Goal: Task Accomplishment & Management: Use online tool/utility

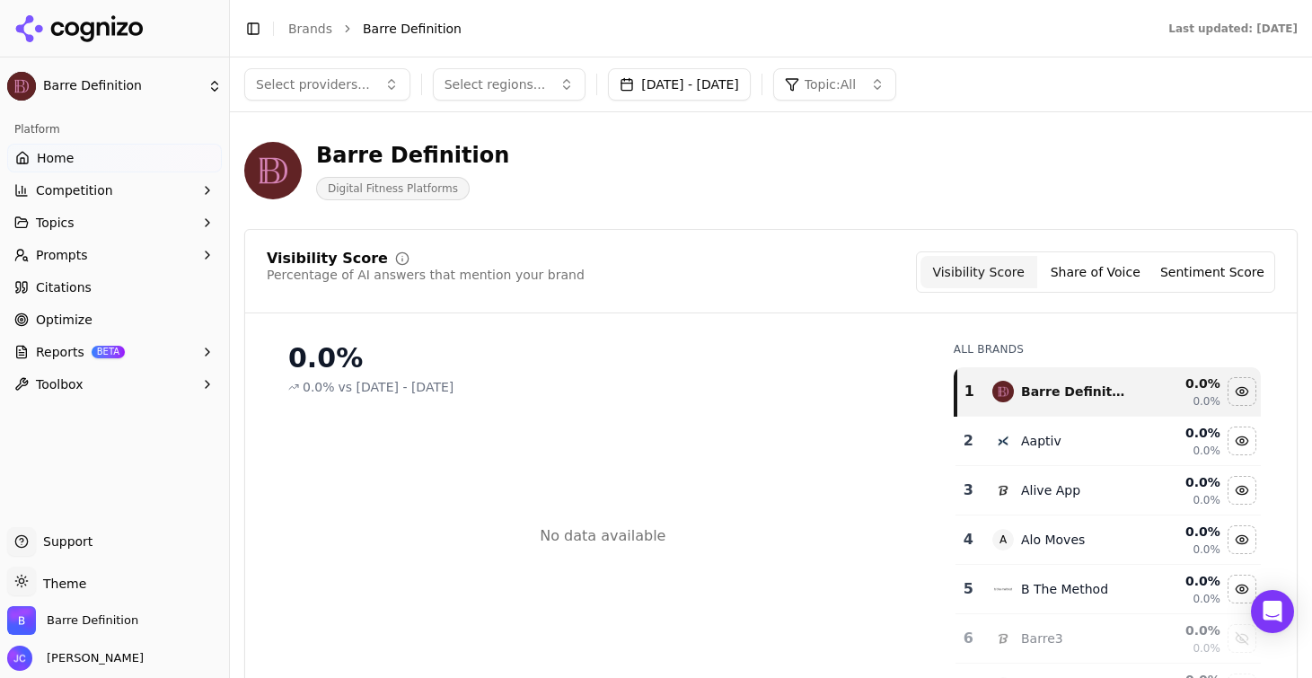
click at [137, 163] on link "Home" at bounding box center [114, 158] width 215 height 29
click at [129, 190] on button "Competition" at bounding box center [114, 190] width 215 height 29
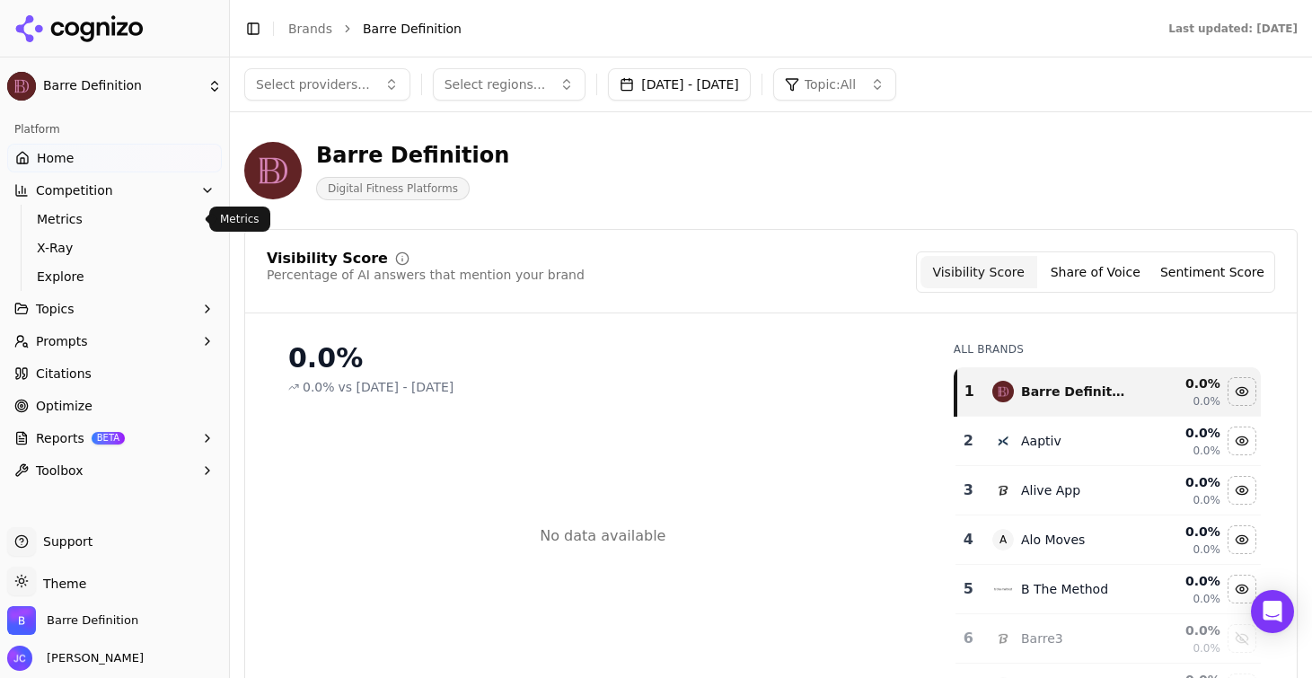
click at [129, 216] on span "Metrics" at bounding box center [115, 219] width 156 height 18
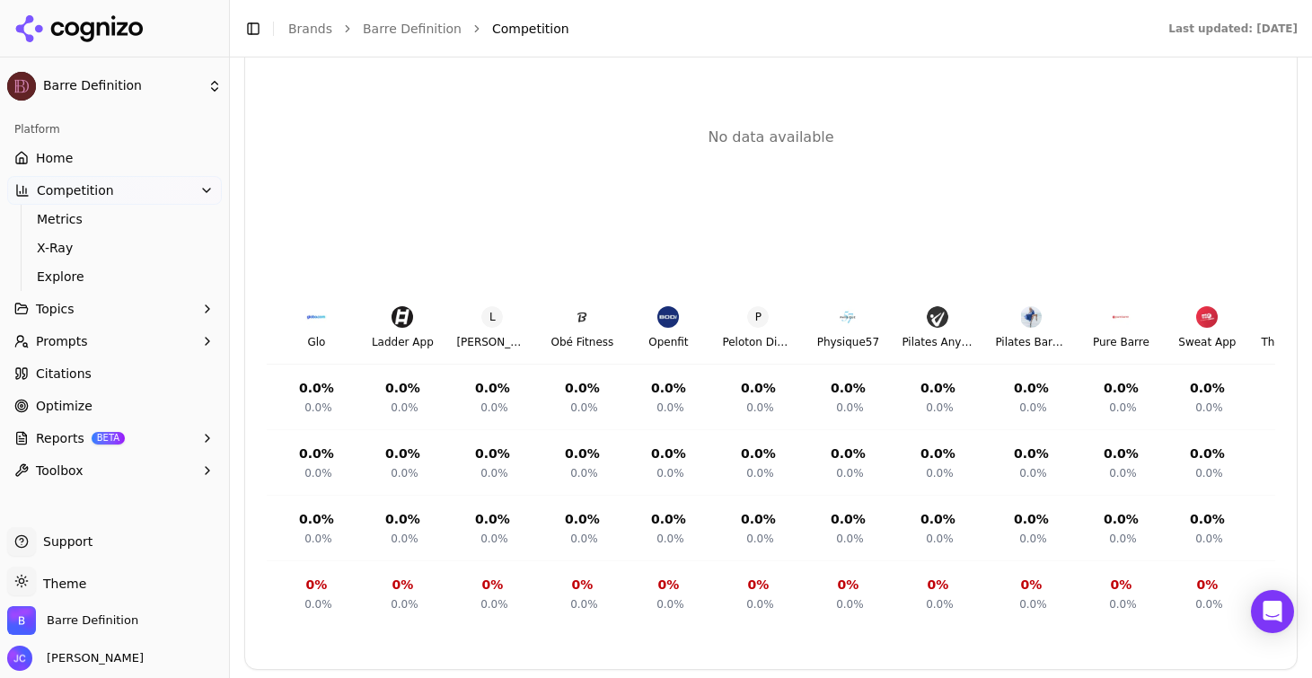
scroll to position [0, 941]
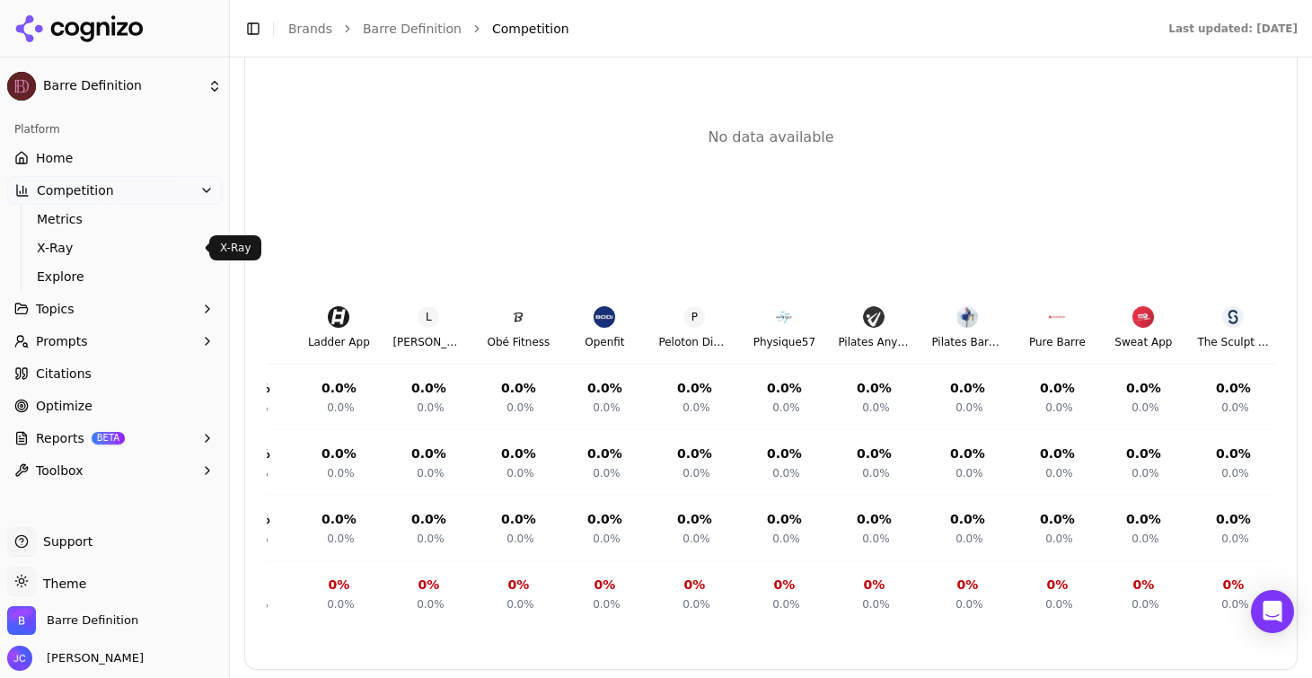
click at [110, 236] on link "X-Ray" at bounding box center [115, 247] width 171 height 25
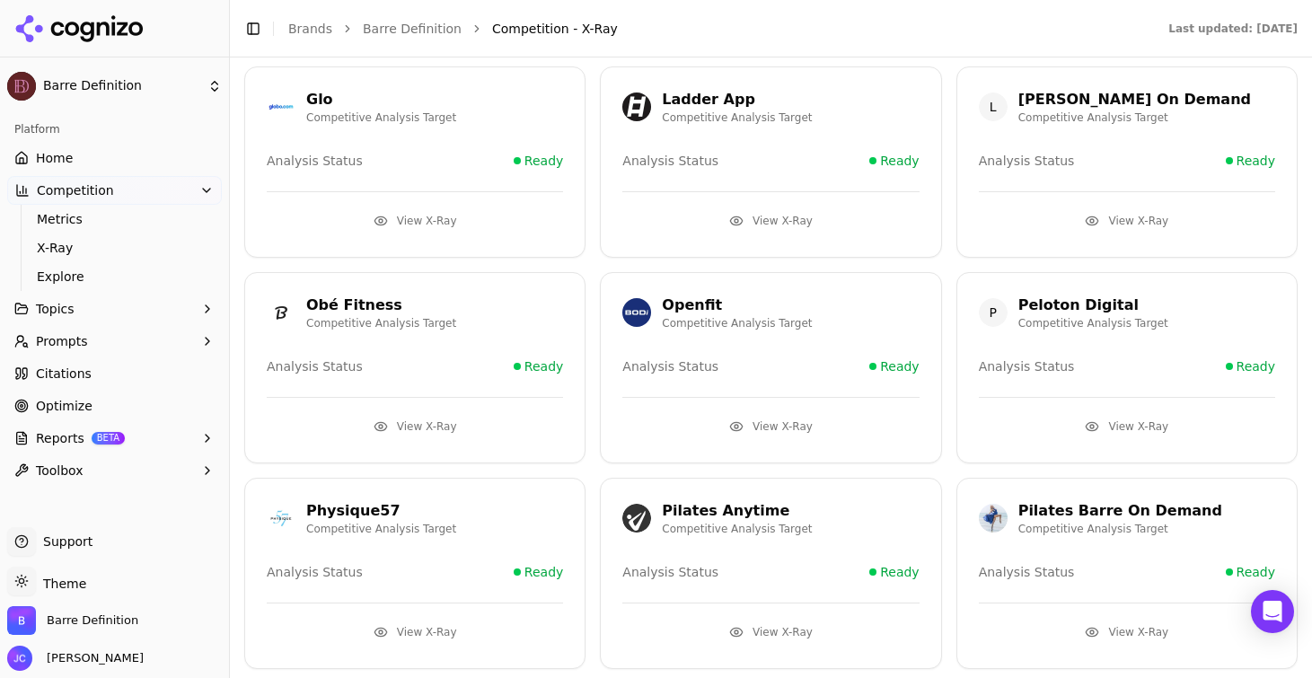
scroll to position [598, 0]
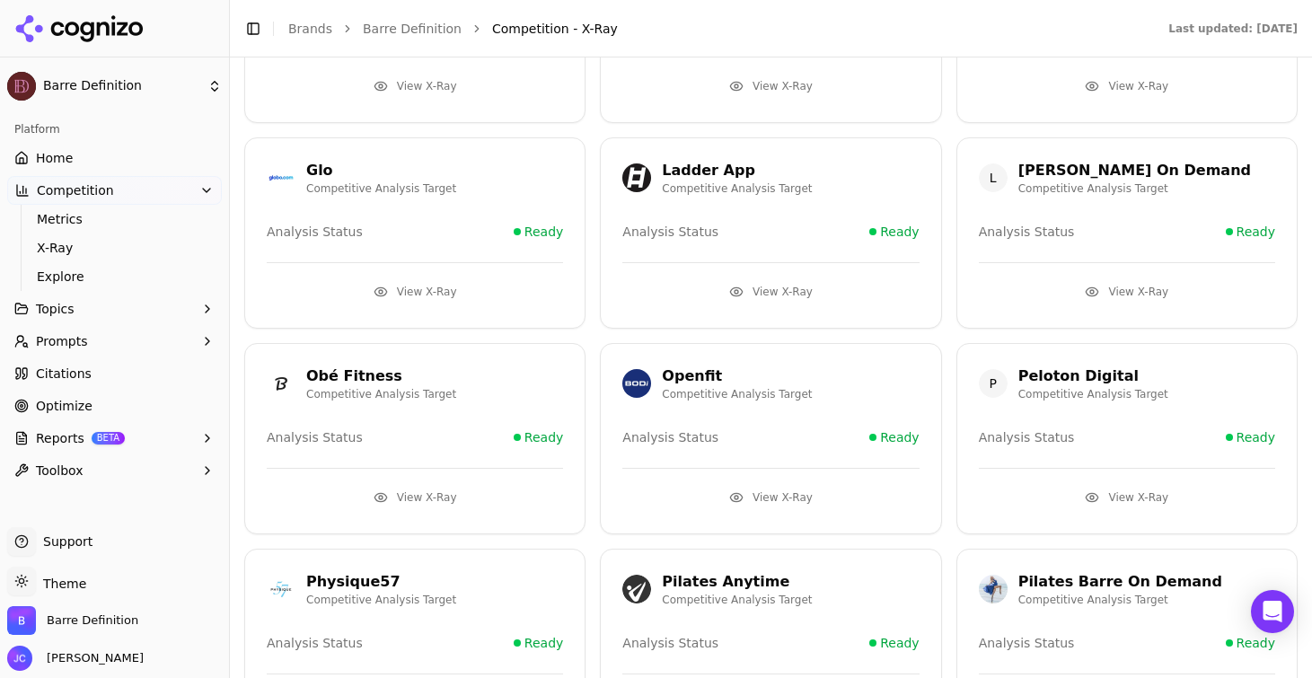
click at [800, 294] on button "View X-Ray" at bounding box center [770, 292] width 296 height 29
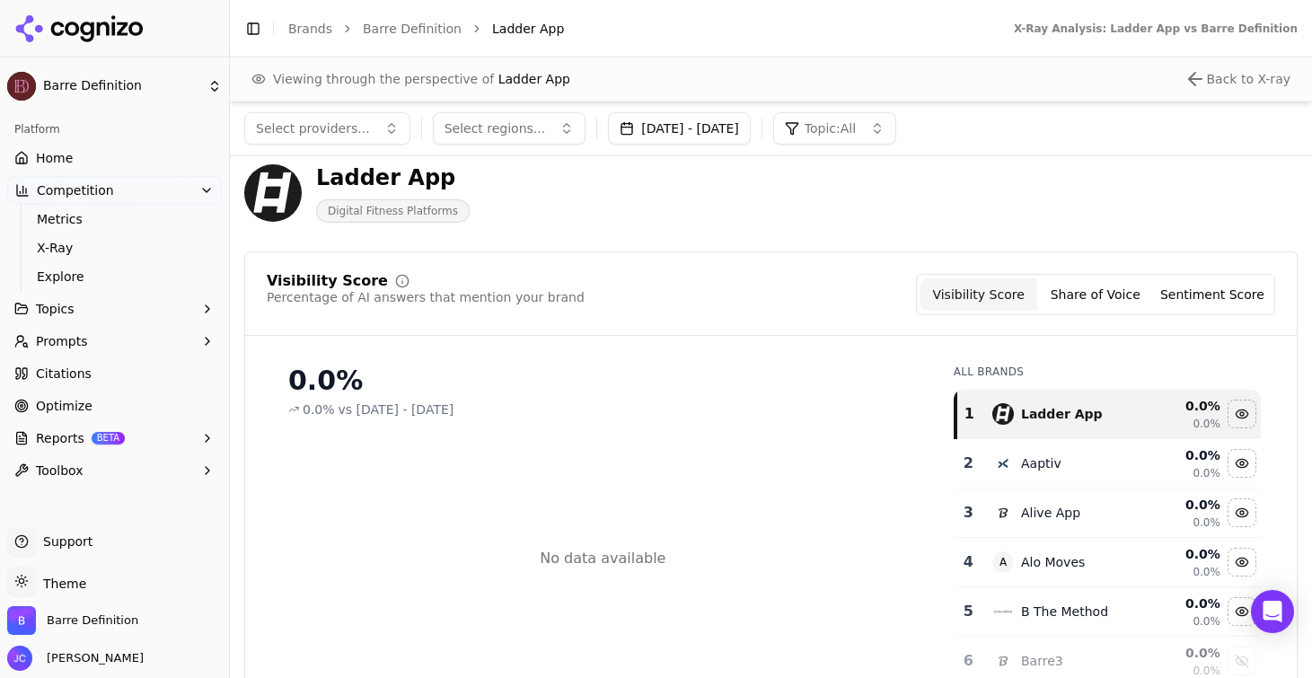
scroll to position [20, 0]
click at [1117, 299] on button "Share of Voice" at bounding box center [1095, 296] width 117 height 32
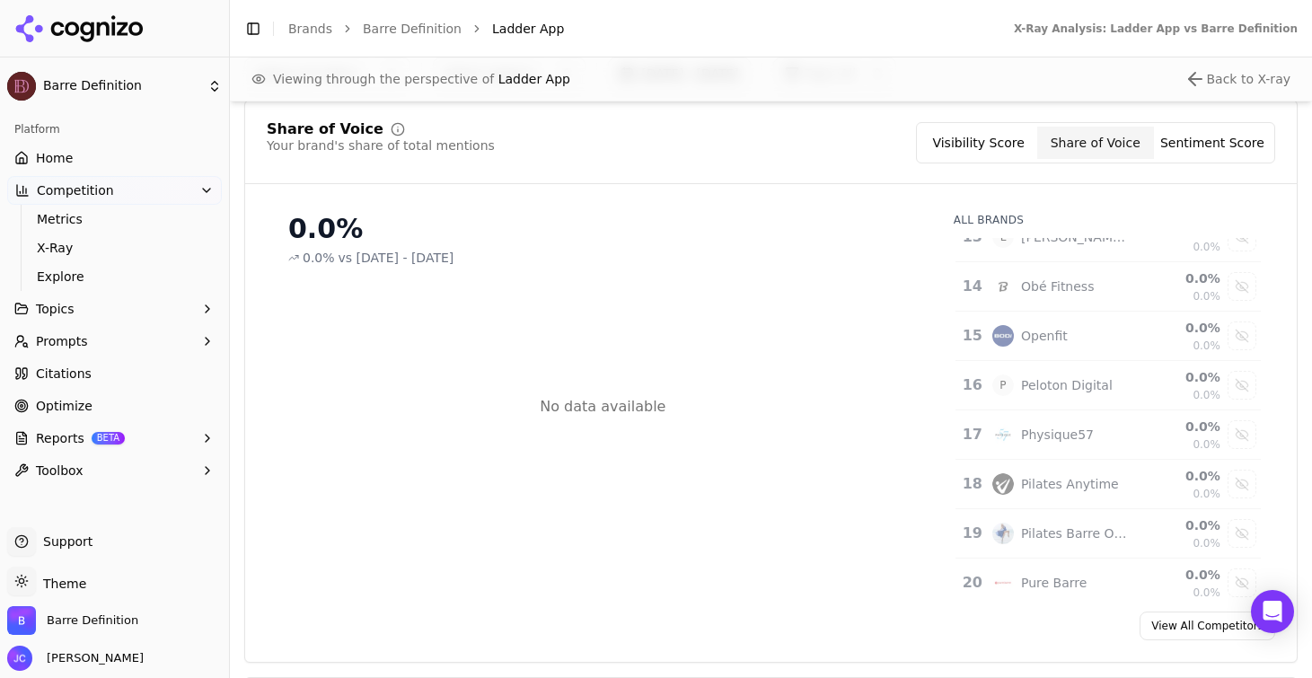
scroll to position [728, 0]
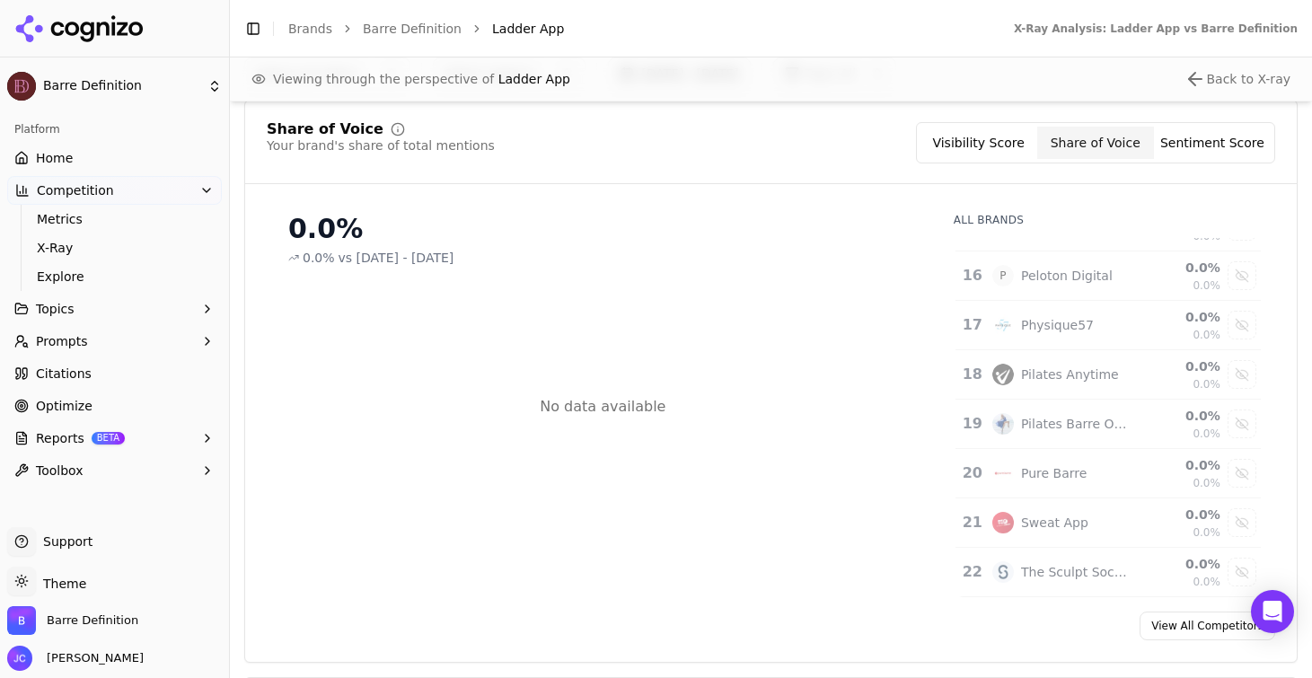
click at [77, 369] on span "Citations" at bounding box center [64, 374] width 56 height 18
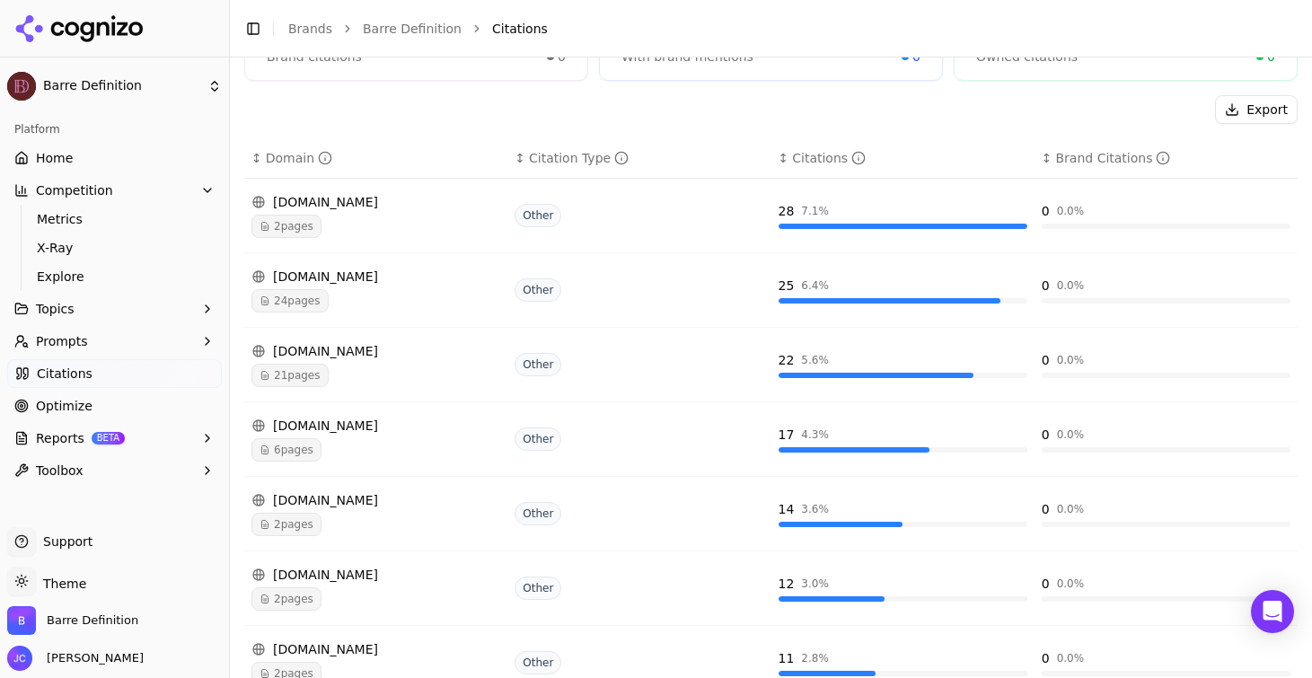
scroll to position [266, 0]
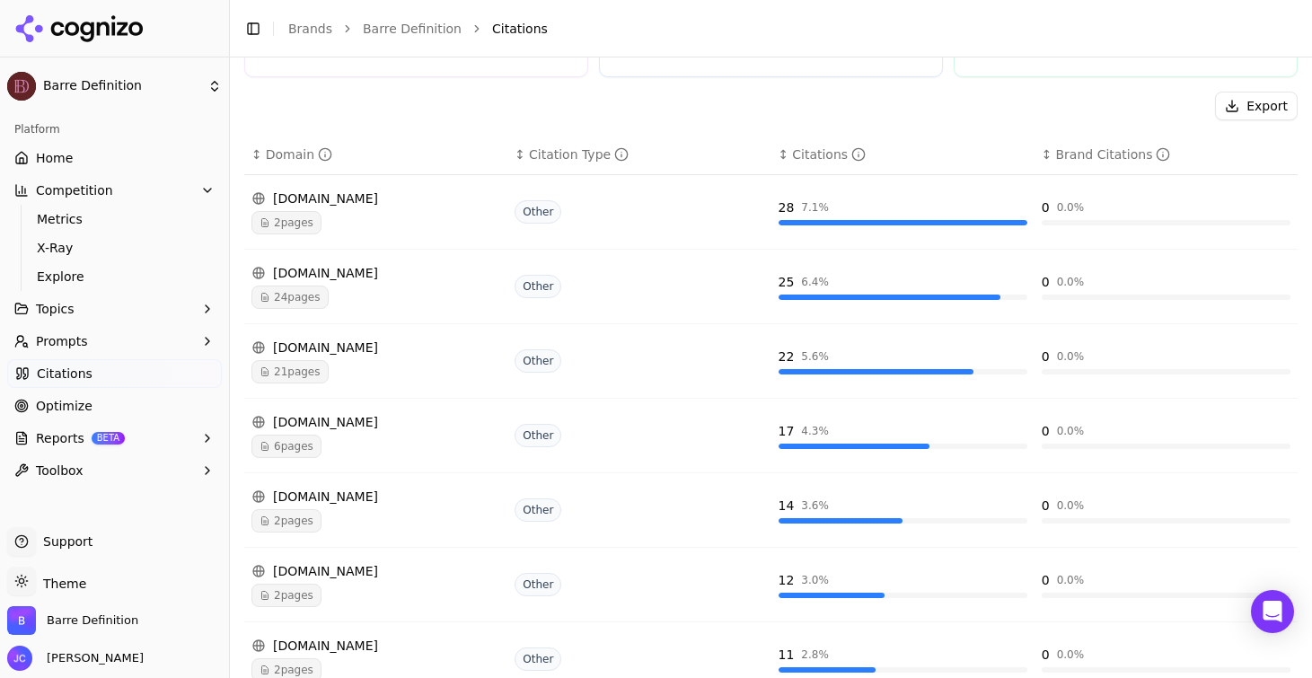
click at [320, 197] on div "[DOMAIN_NAME]" at bounding box center [376, 199] width 249 height 18
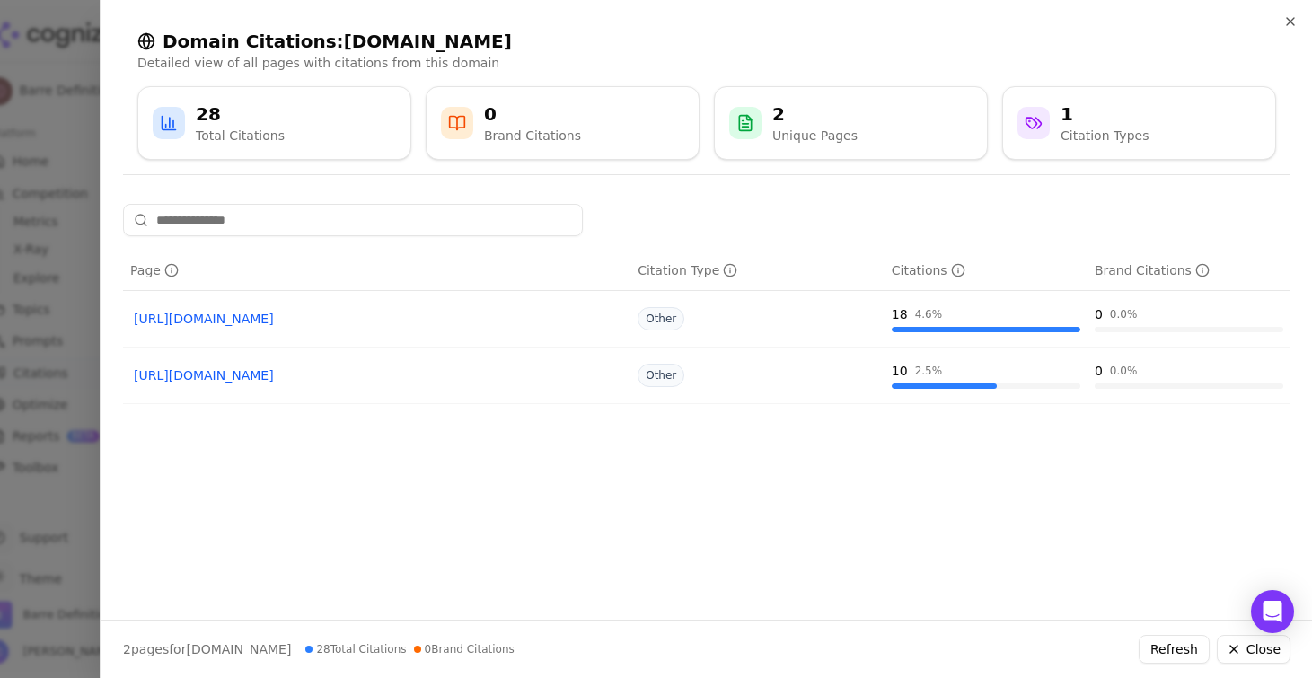
click at [429, 322] on link "[URL][DOMAIN_NAME]" at bounding box center [377, 319] width 486 height 18
click at [76, 407] on div at bounding box center [656, 339] width 1312 height 678
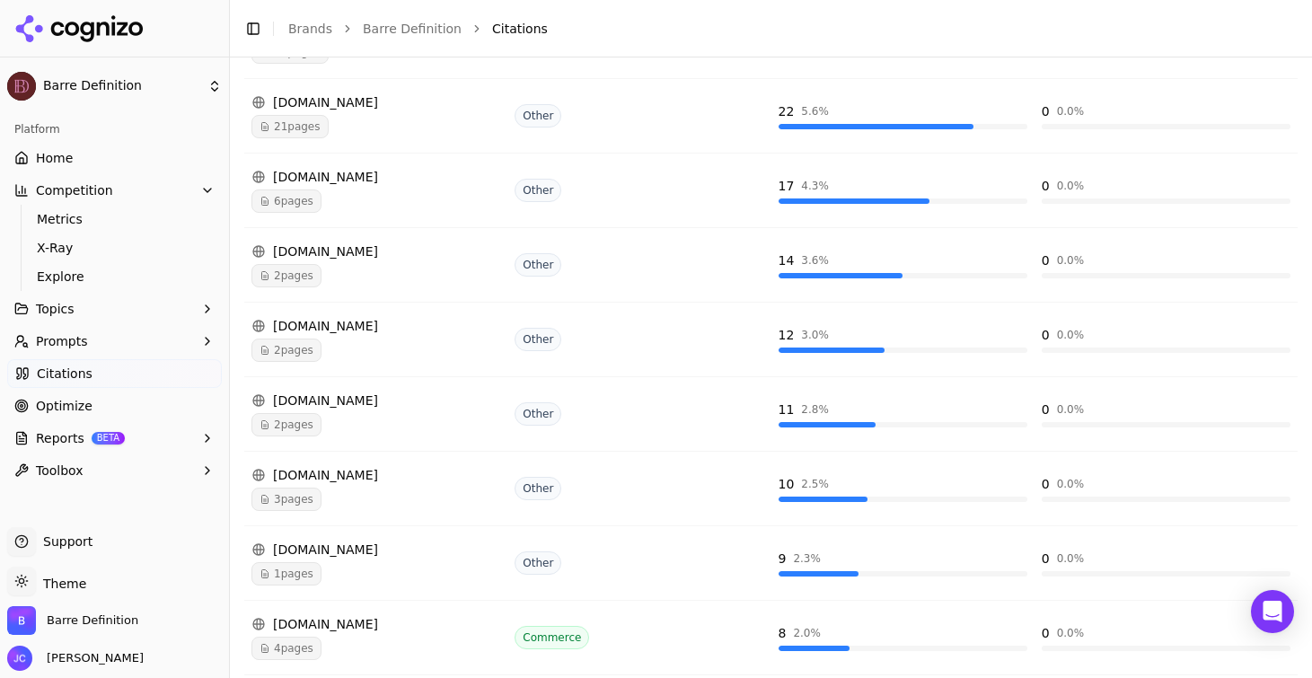
scroll to position [566, 0]
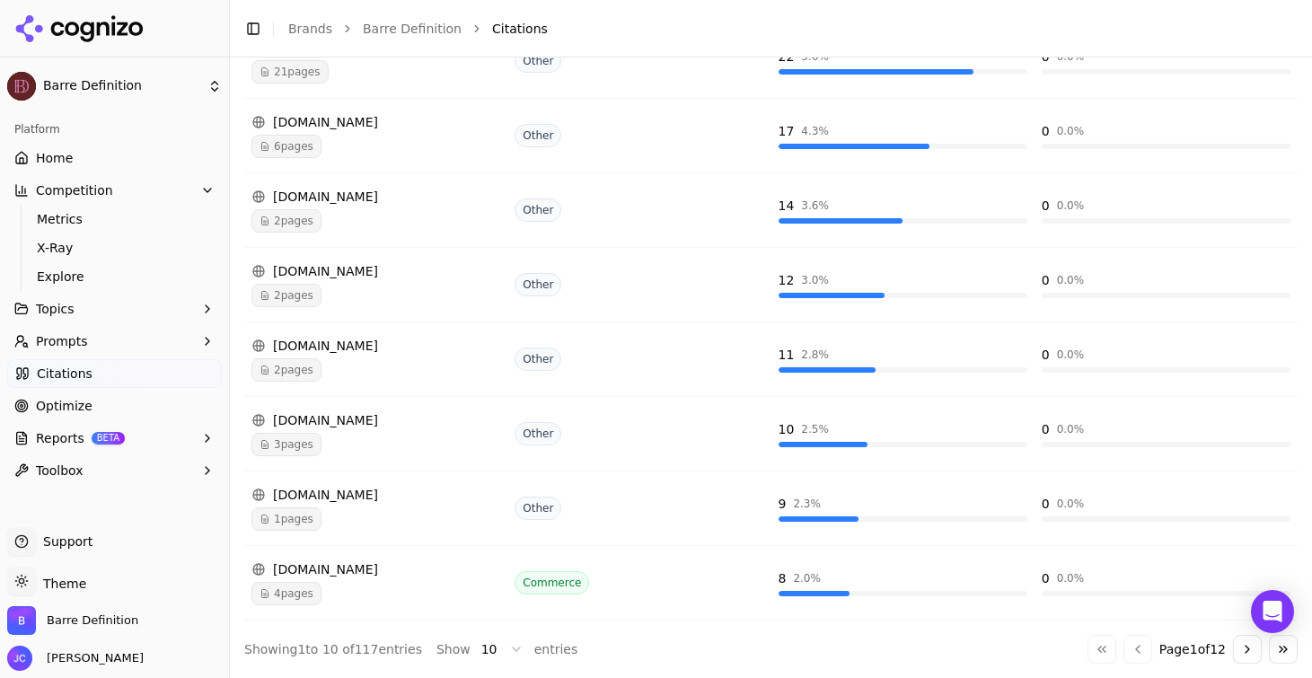
click at [102, 153] on link "Home" at bounding box center [114, 158] width 215 height 29
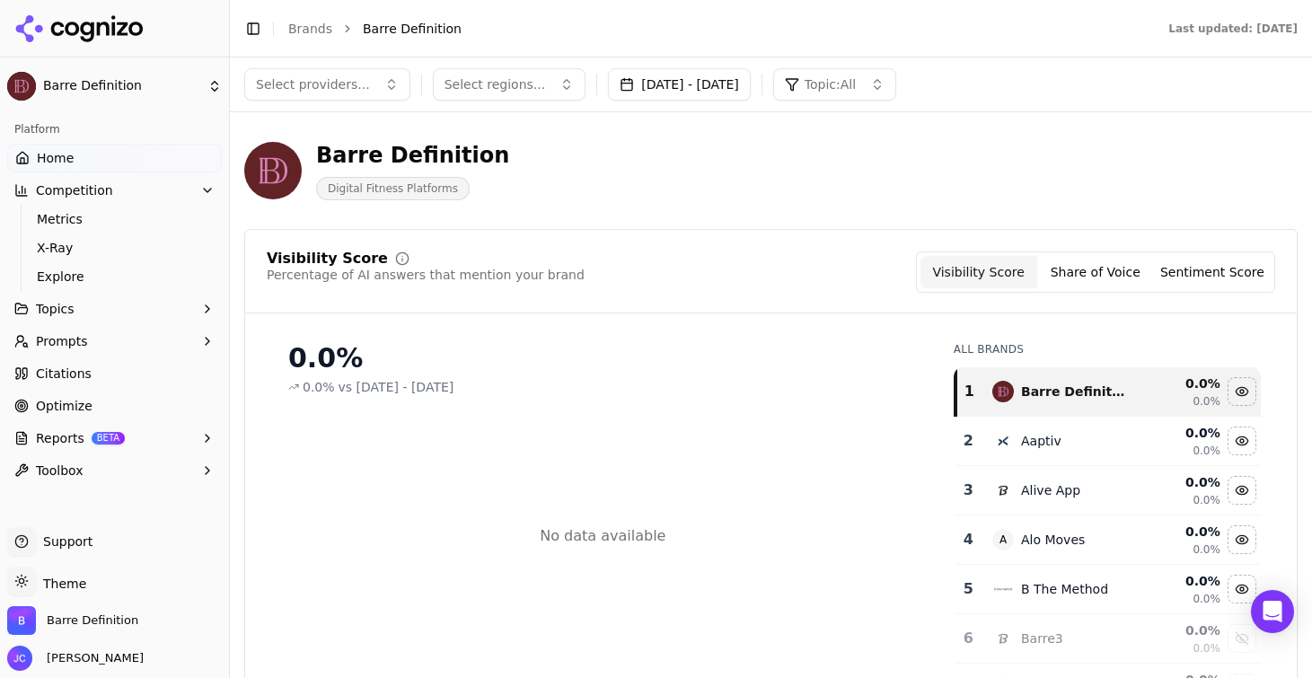
click at [81, 310] on button "Topics" at bounding box center [114, 309] width 215 height 29
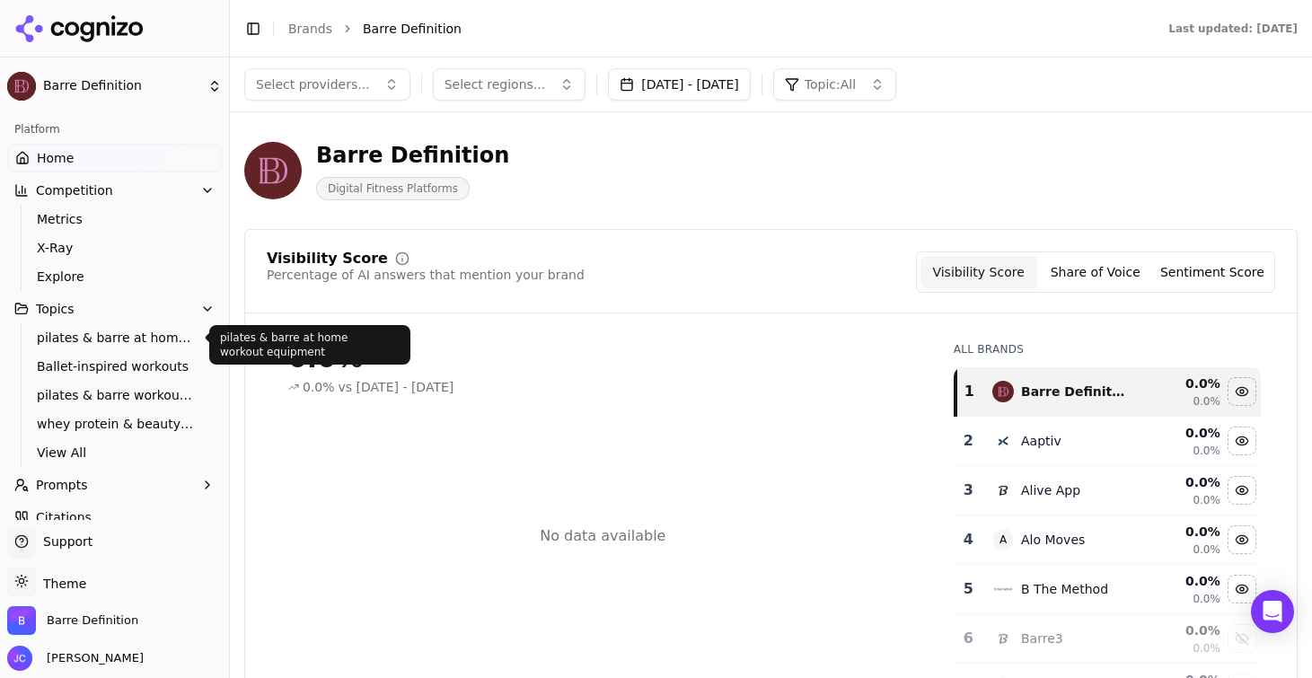
click at [91, 338] on span "pilates & barre at home workout equipment" at bounding box center [115, 338] width 156 height 18
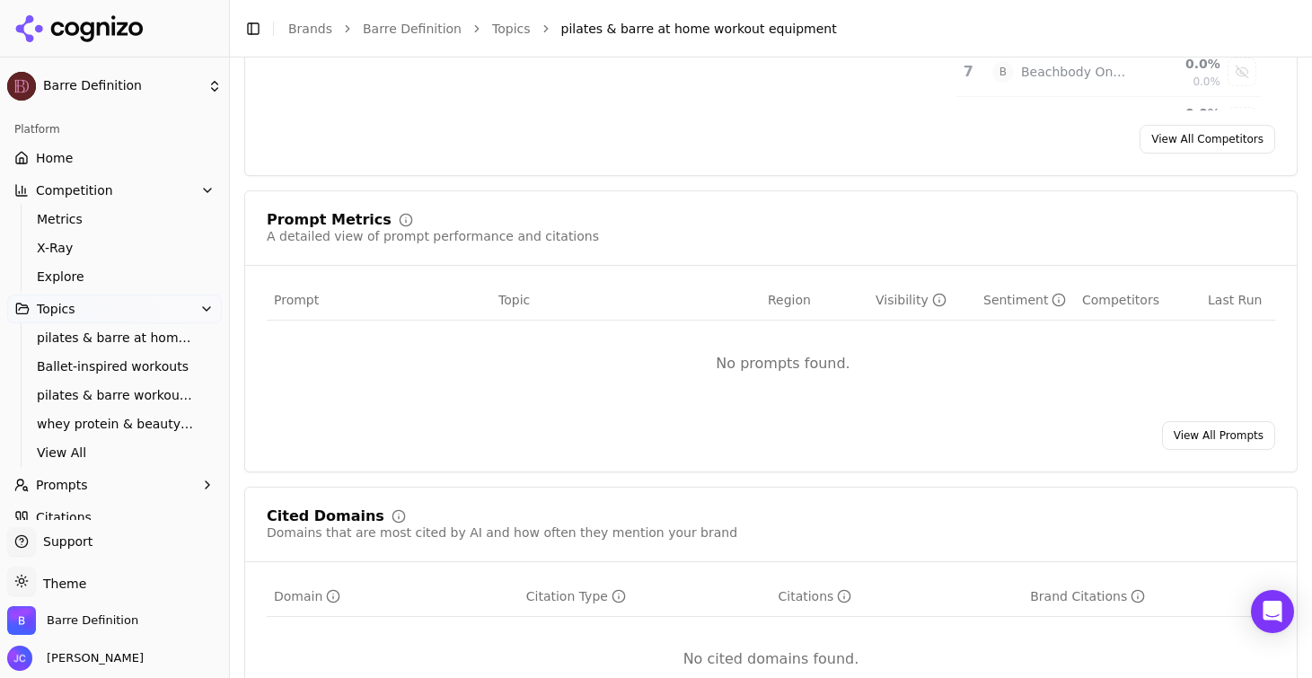
scroll to position [579, 0]
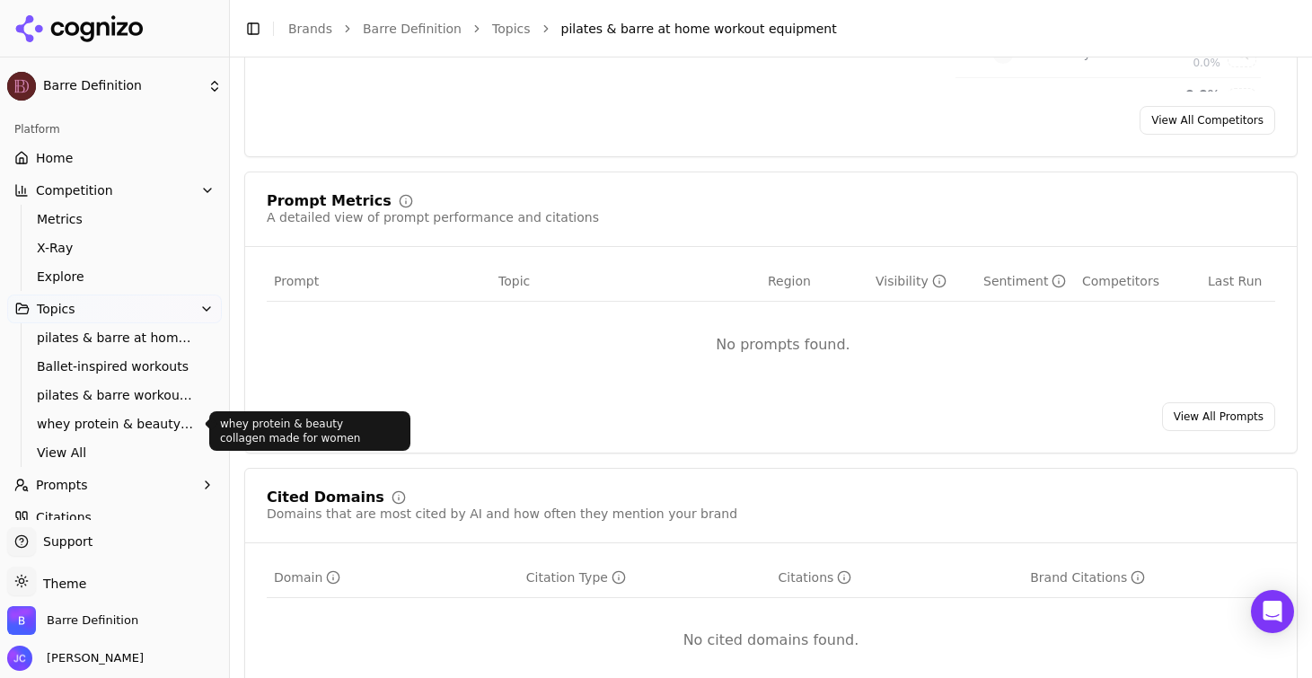
click at [93, 410] on ul "pilates & barre at home workout equipment Ballet-inspired workouts pilates & ba…" at bounding box center [116, 395] width 190 height 144
click at [94, 423] on span "whey protein & beauty collagen made for women" at bounding box center [115, 424] width 156 height 18
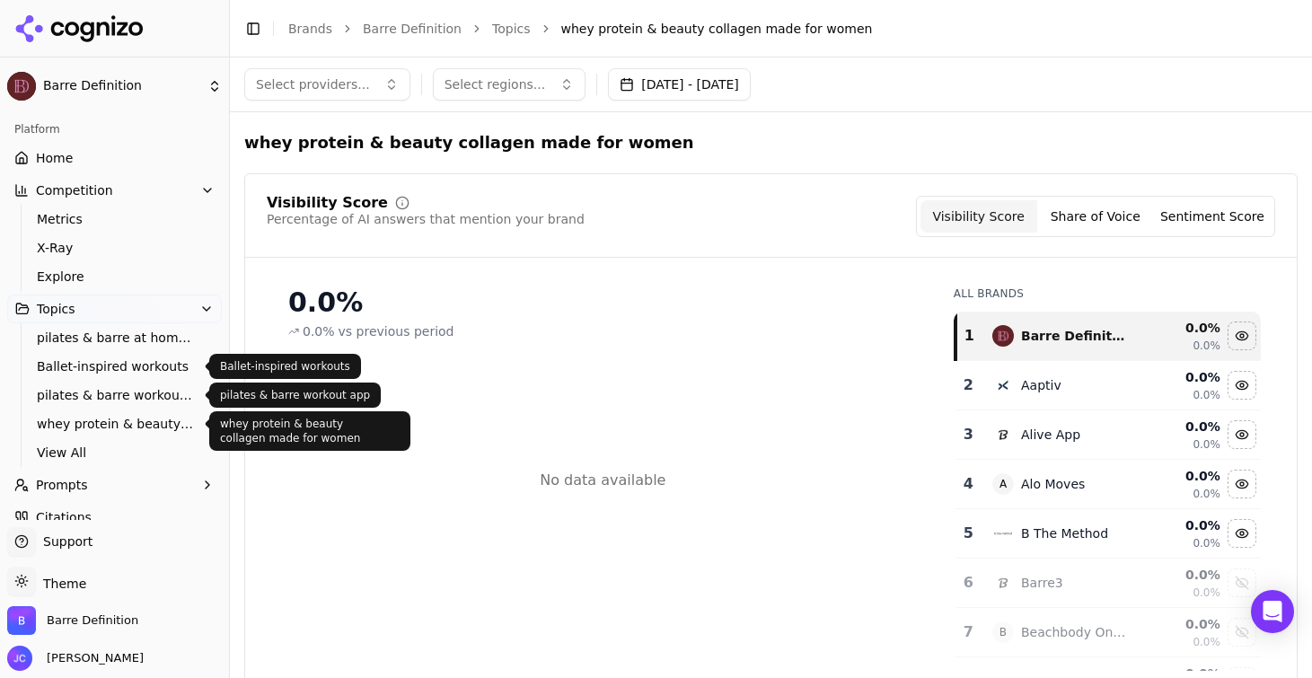
click at [119, 416] on span "whey protein & beauty collagen made for women" at bounding box center [115, 424] width 156 height 18
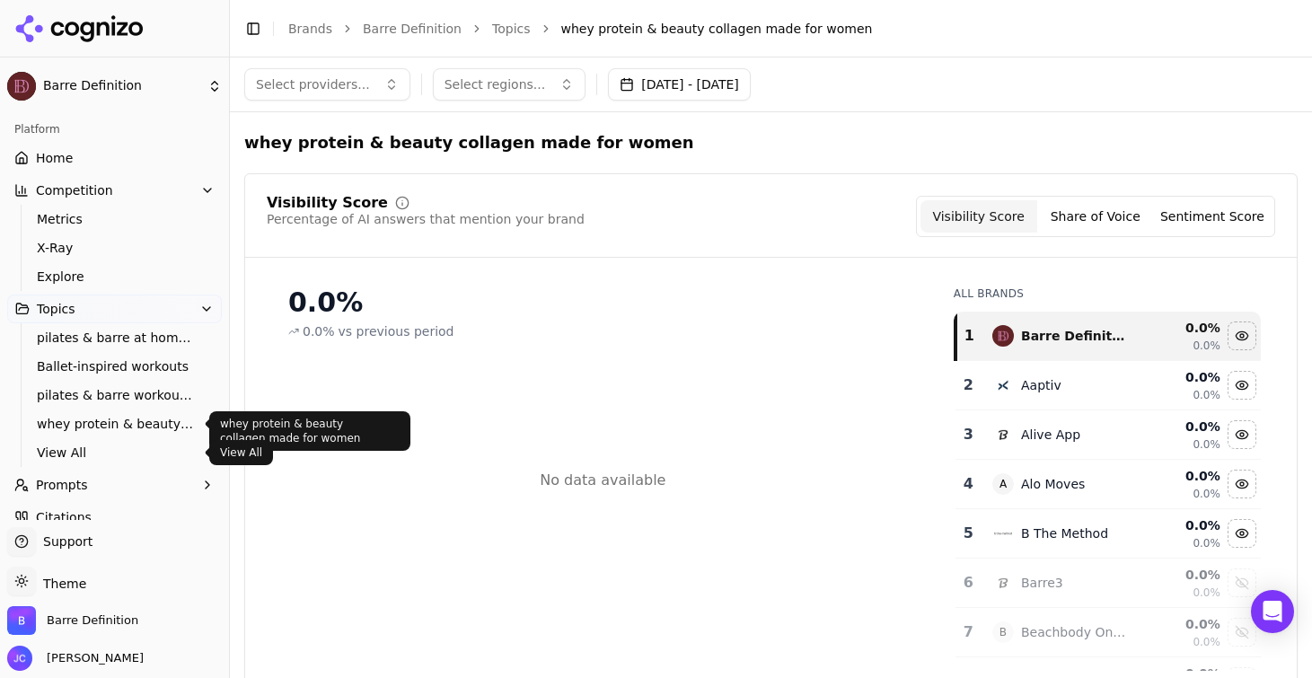
click at [89, 450] on span "View All" at bounding box center [115, 453] width 156 height 18
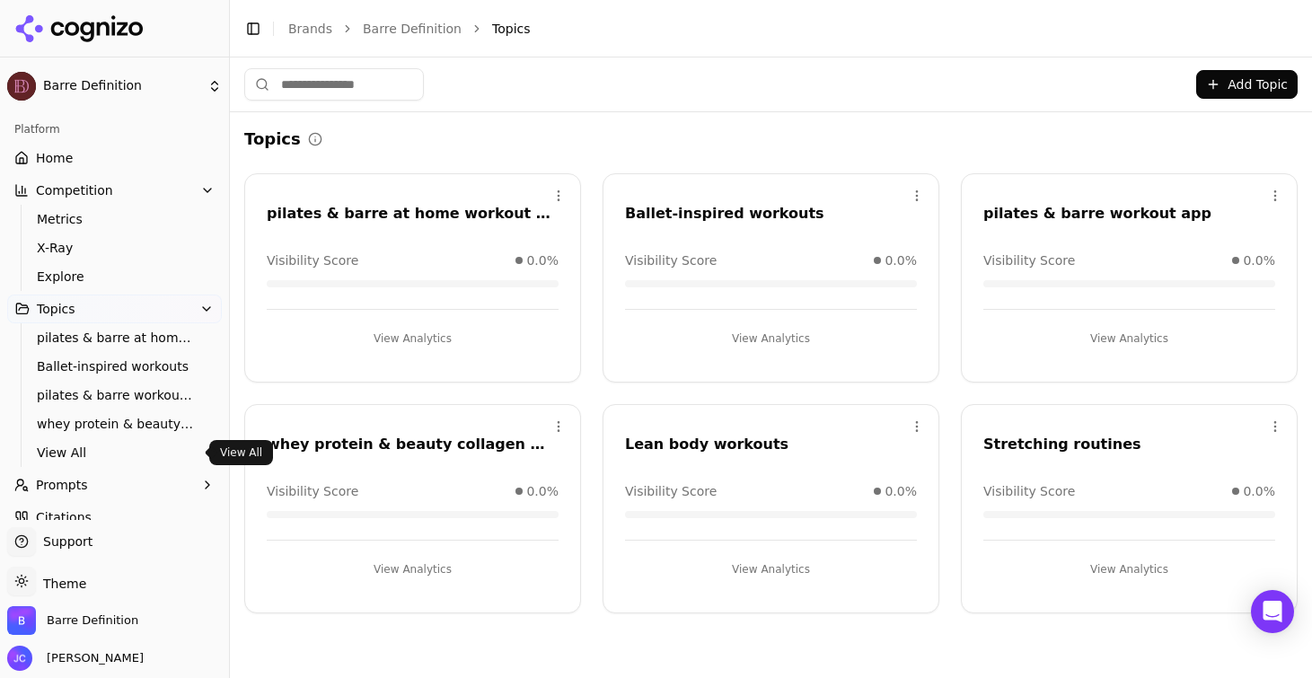
click at [97, 485] on button "Prompts" at bounding box center [114, 485] width 215 height 29
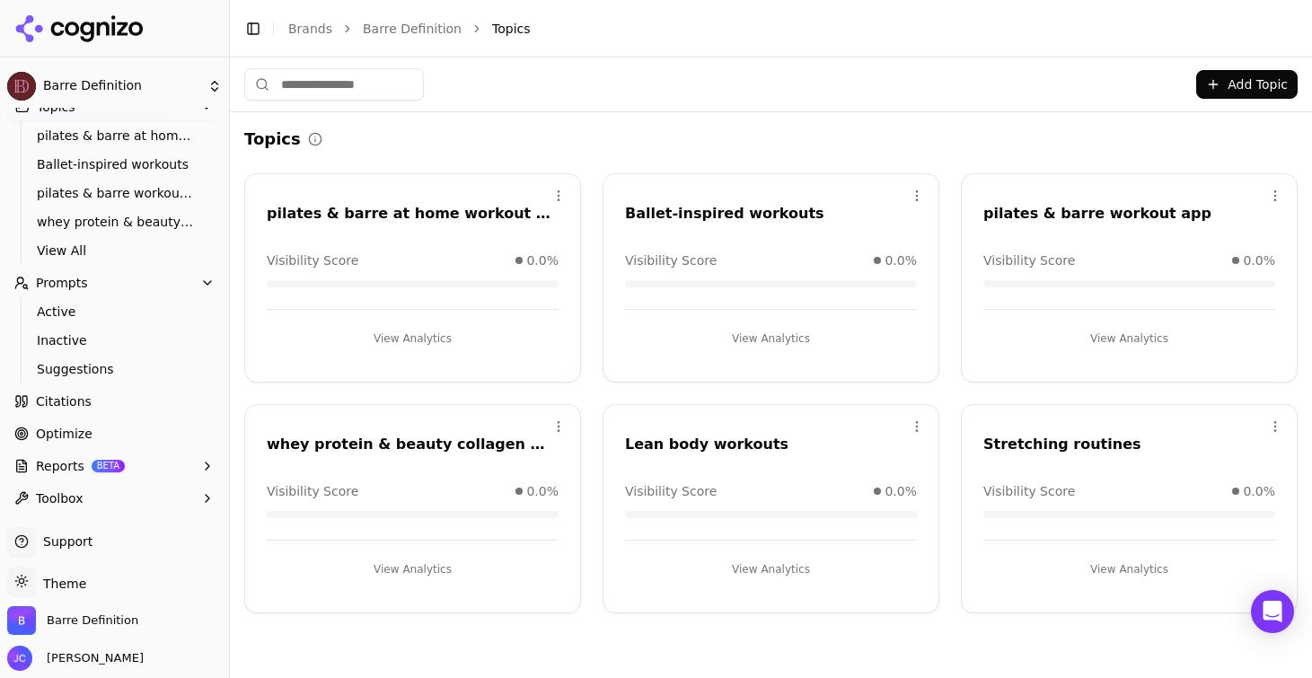
click at [144, 438] on link "Optimize" at bounding box center [114, 433] width 215 height 29
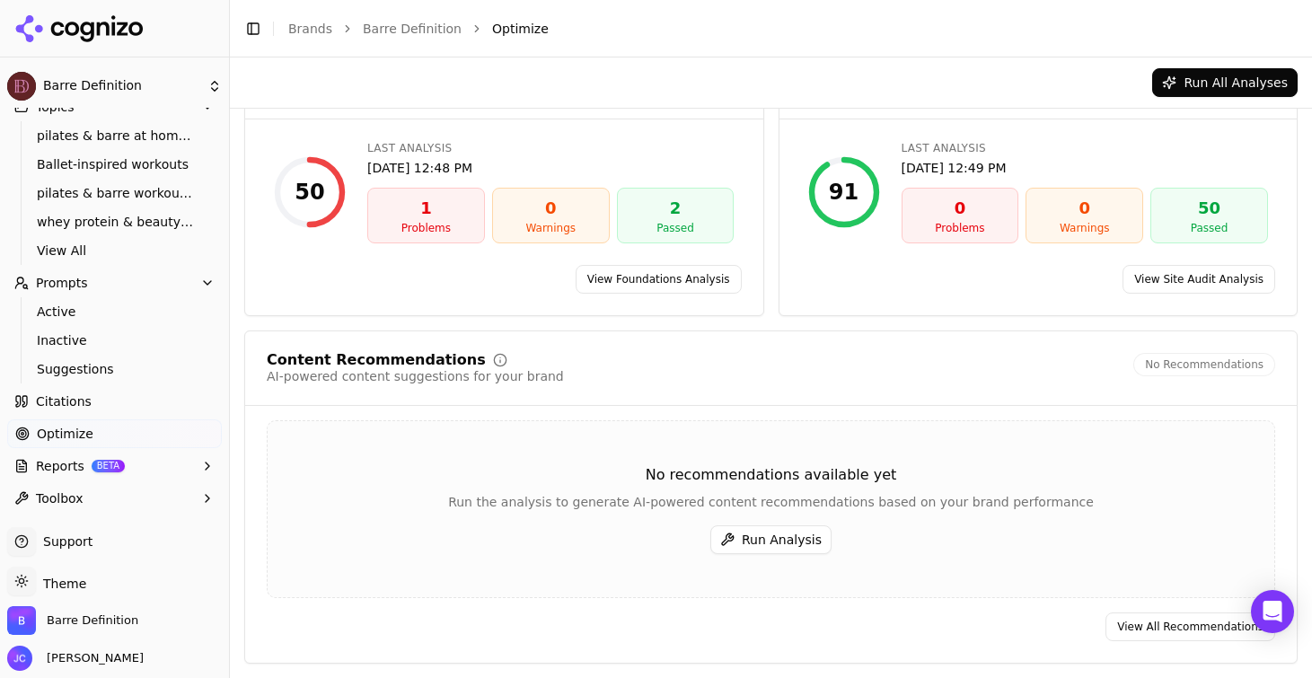
scroll to position [48, 0]
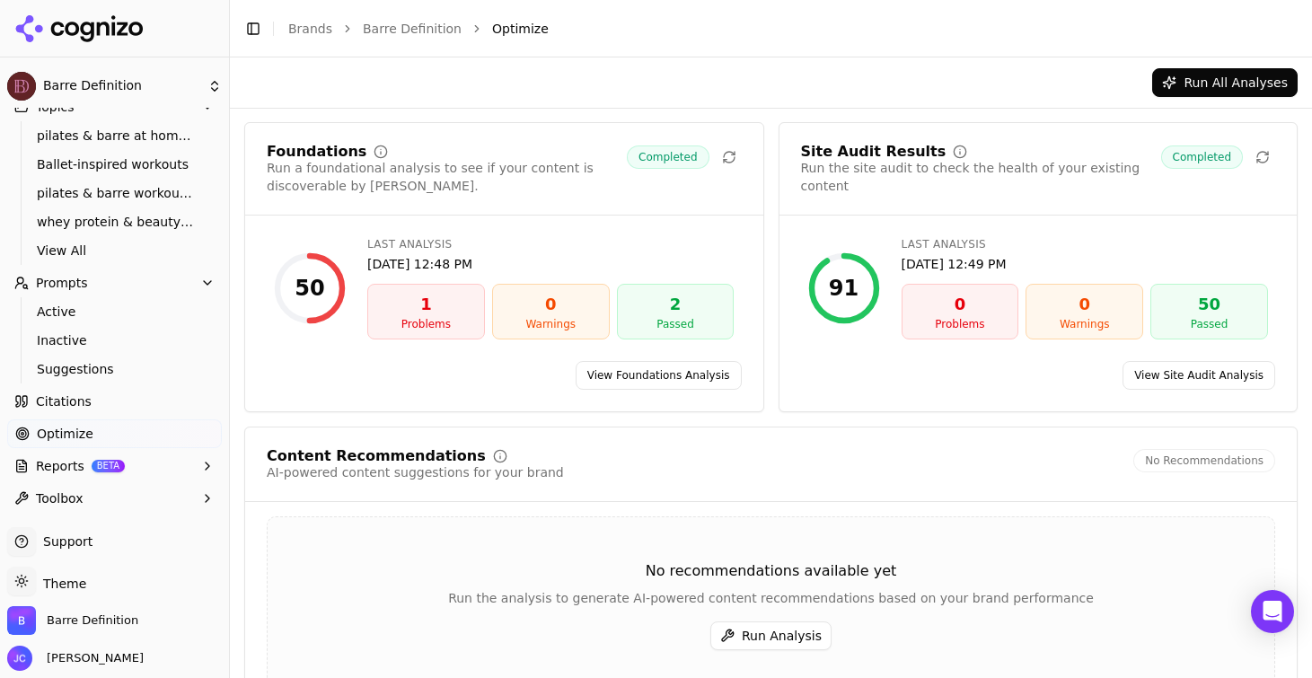
click at [392, 321] on div "Problems" at bounding box center [426, 324] width 102 height 14
click at [414, 316] on div "1" at bounding box center [426, 304] width 102 height 25
click at [605, 380] on link "View Foundations Analysis" at bounding box center [659, 375] width 166 height 29
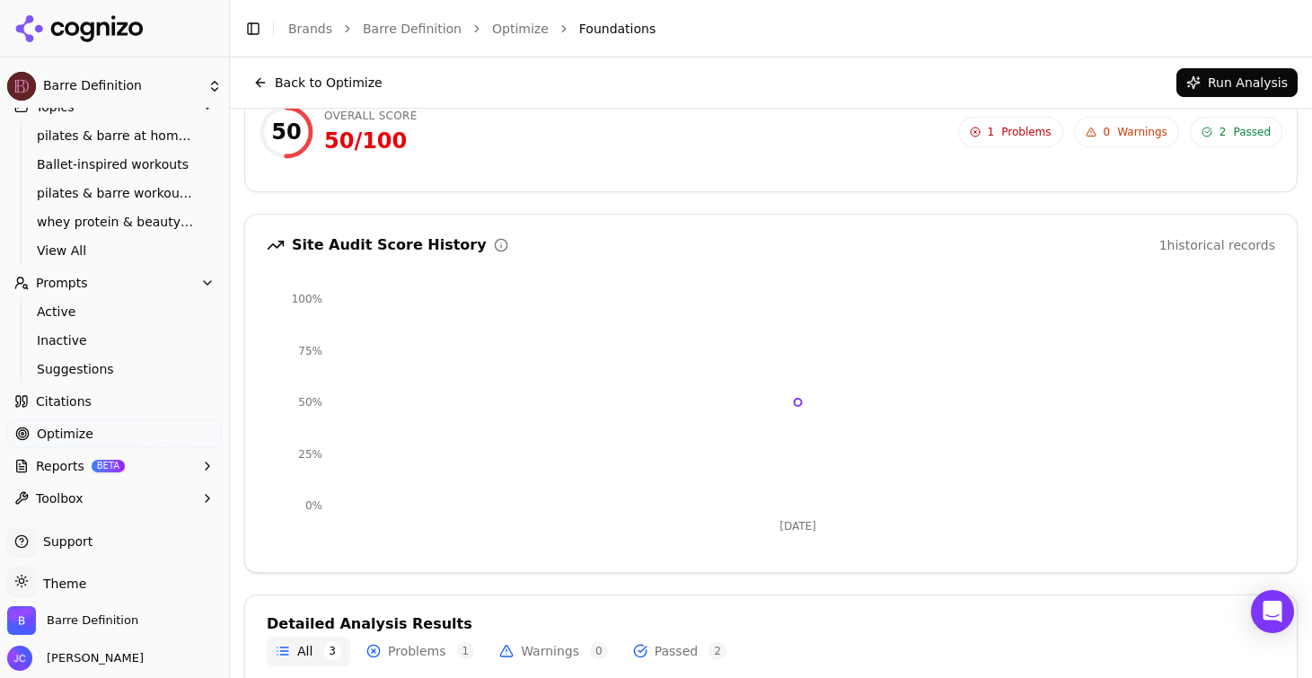
click at [1015, 128] on span "Problems" at bounding box center [1026, 132] width 49 height 14
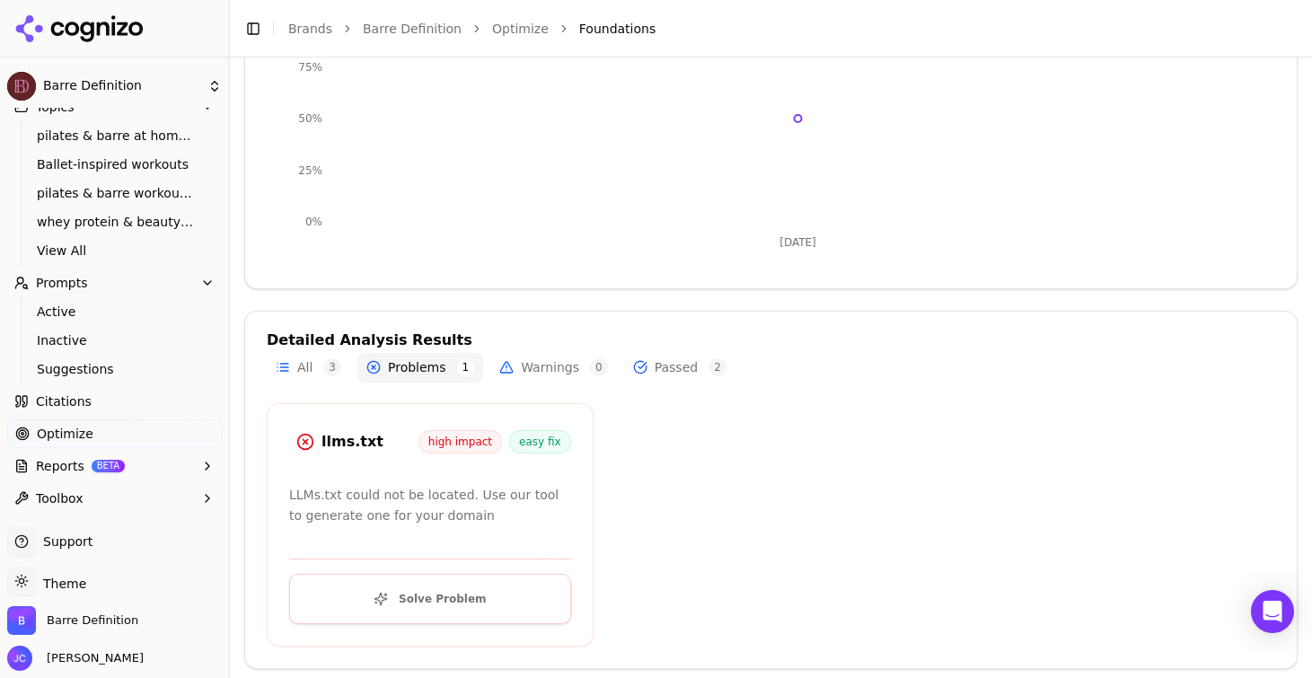
scroll to position [375, 0]
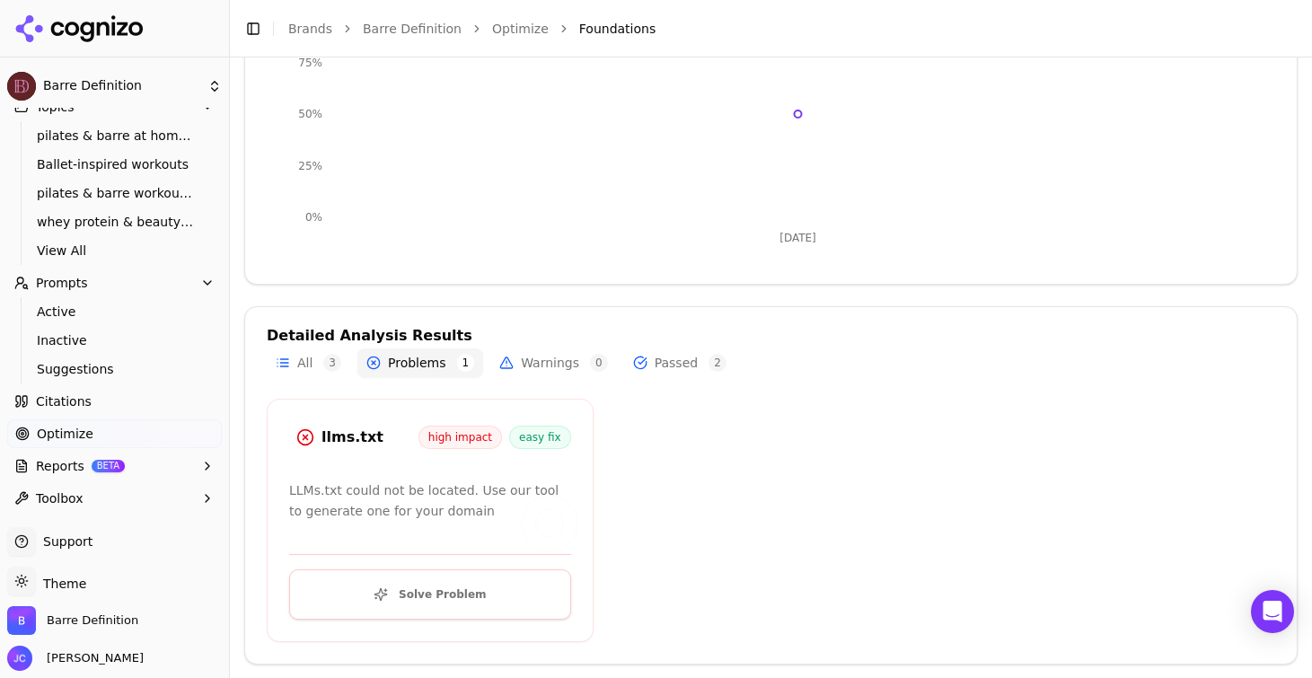
click at [421, 599] on button "Solve Problem" at bounding box center [430, 594] width 282 height 50
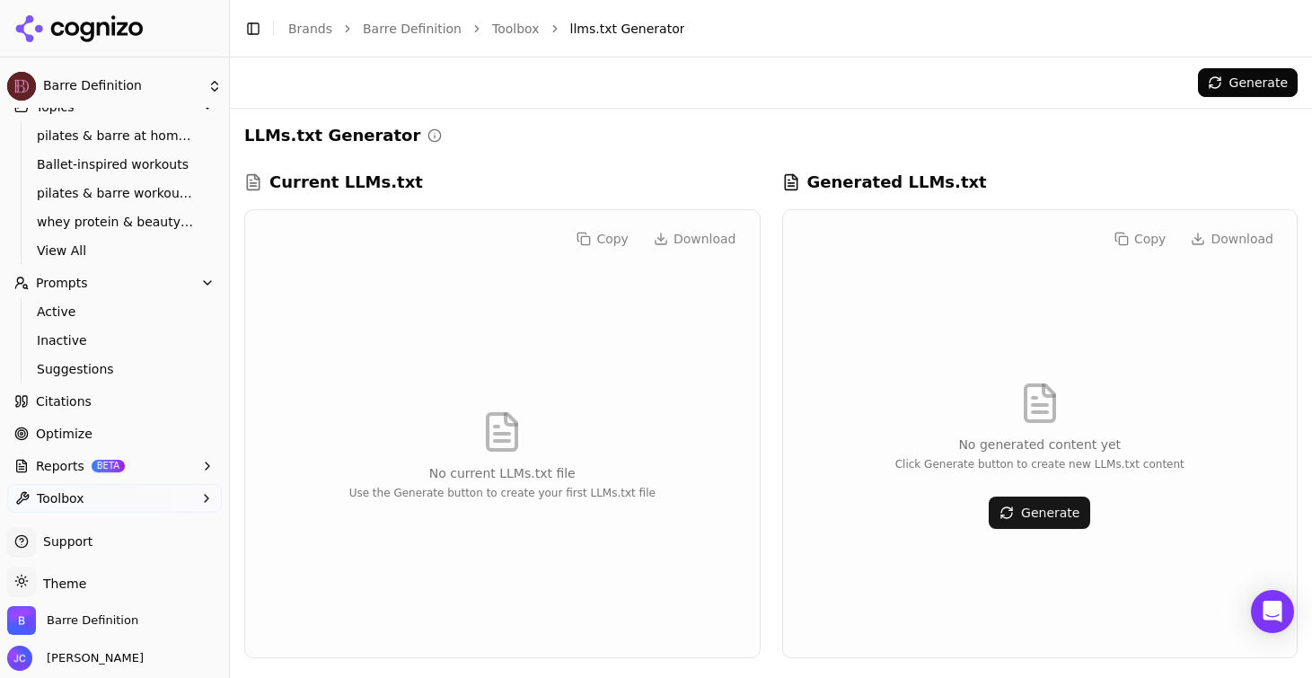
click at [1028, 506] on button "Generate" at bounding box center [1040, 513] width 102 height 32
